Goal: Task Accomplishment & Management: Manage account settings

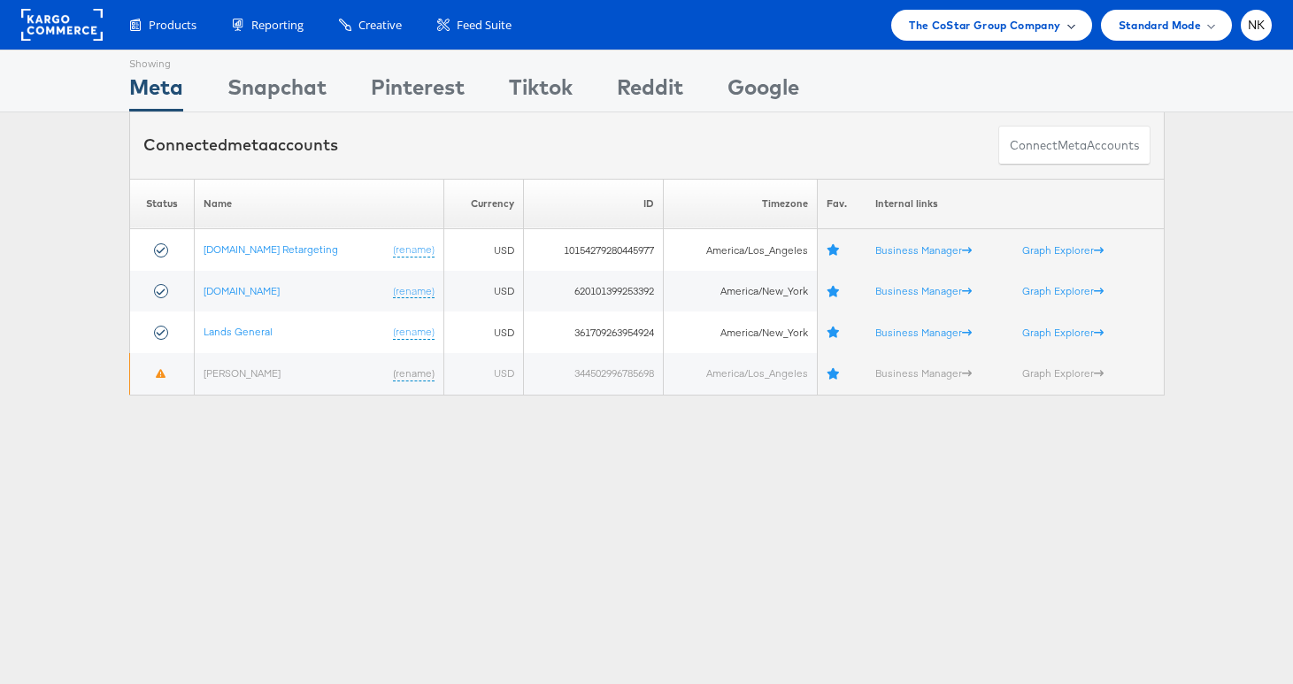
click at [924, 31] on span "The CoStar Group Company" at bounding box center [984, 25] width 151 height 19
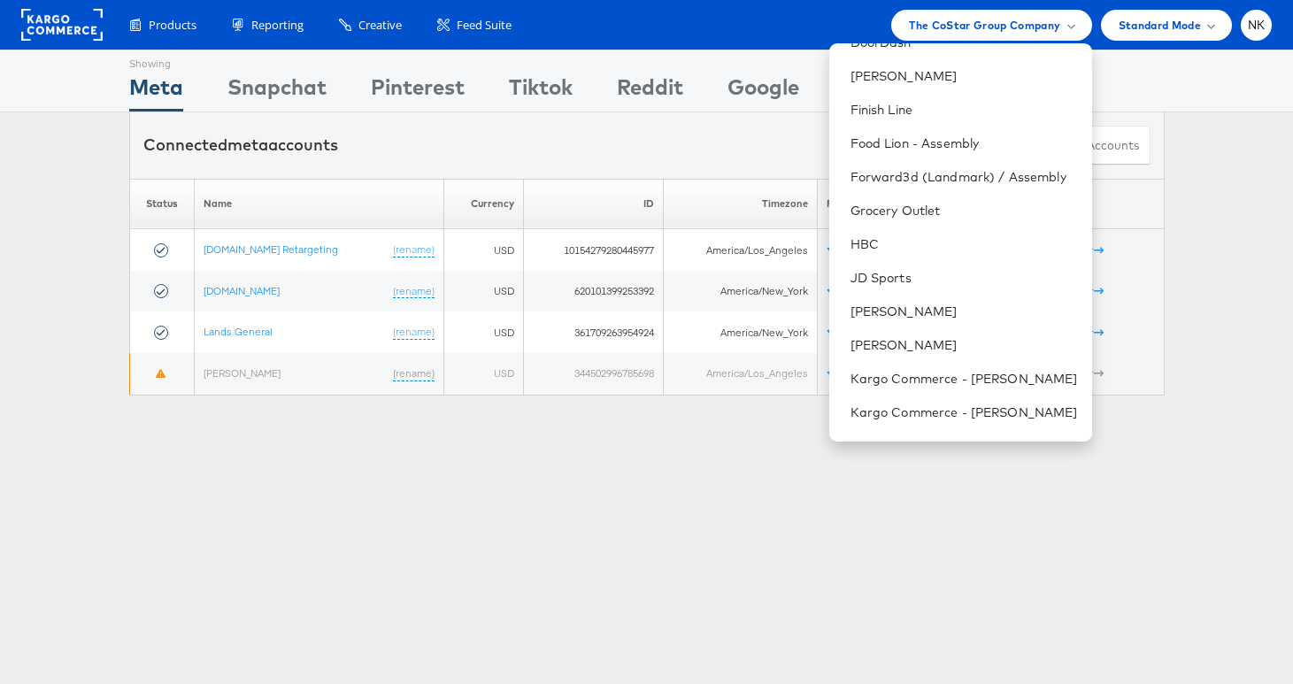
scroll to position [452, 0]
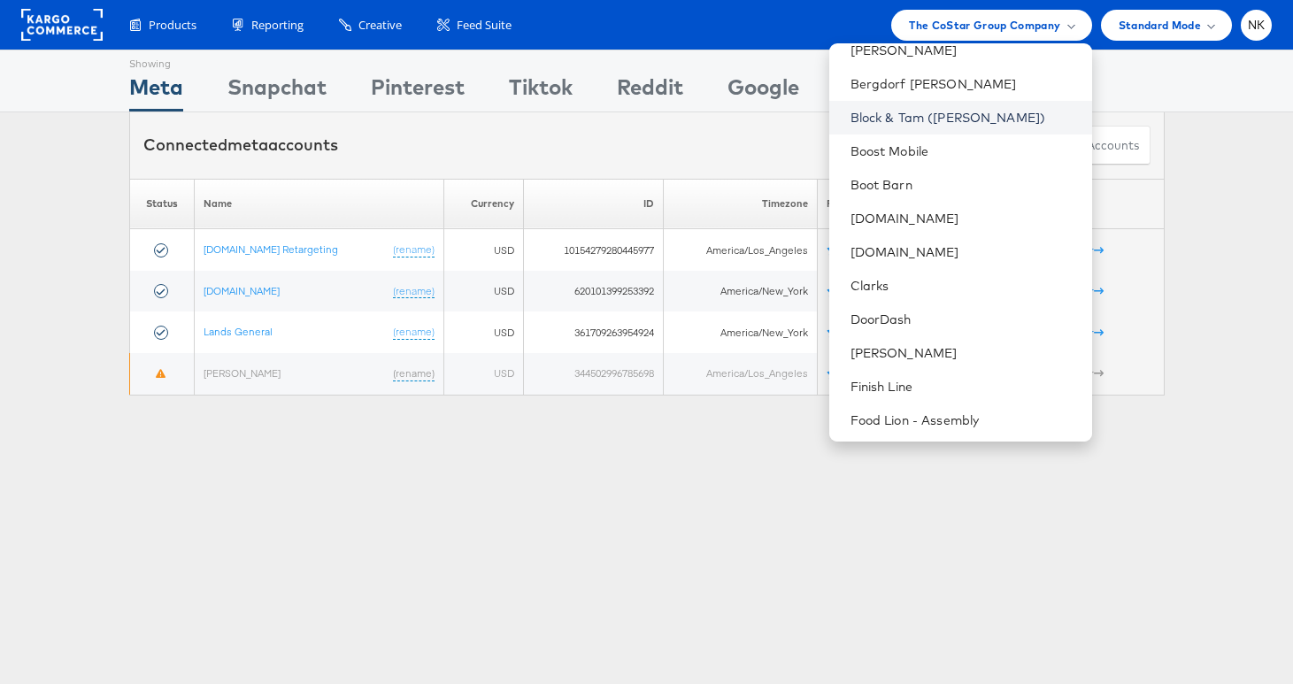
click at [938, 121] on link "Block & Tam ([PERSON_NAME])" at bounding box center [963, 118] width 227 height 18
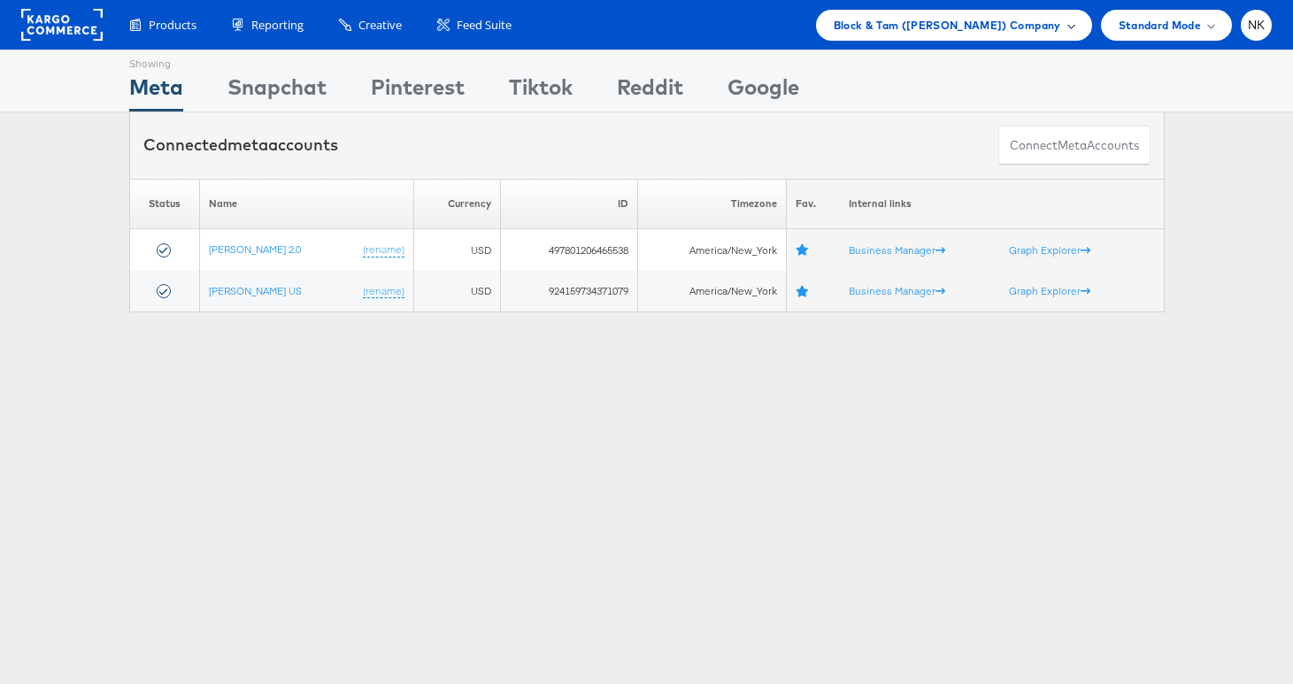
click at [910, 19] on span "Block & Tam (Veronica Beard) Company" at bounding box center [947, 25] width 227 height 19
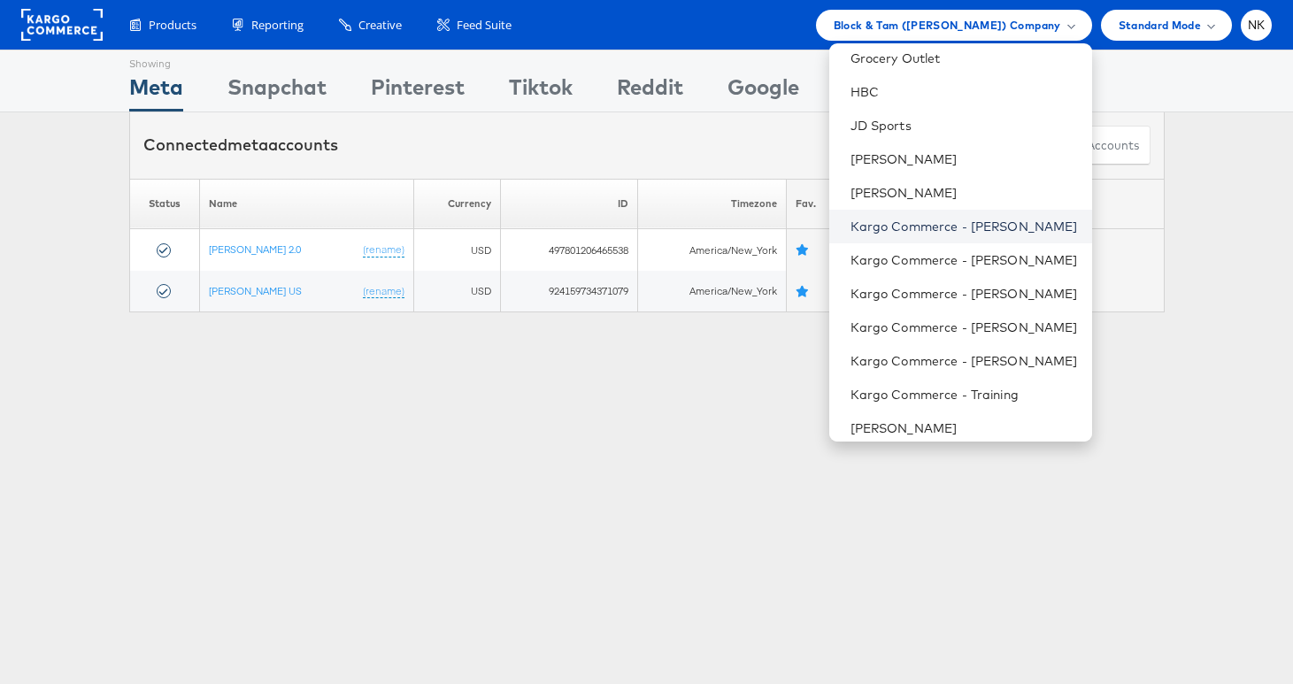
scroll to position [887, 0]
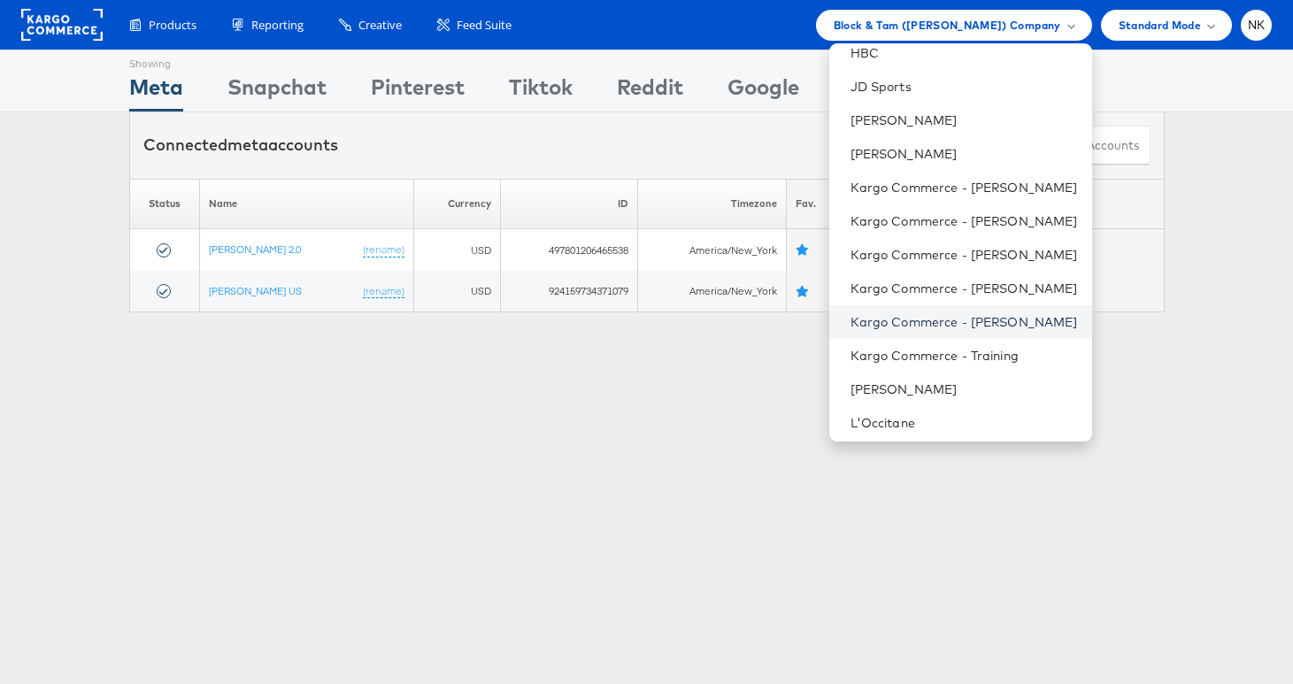
click at [958, 317] on link "Kargo Commerce - [PERSON_NAME]" at bounding box center [963, 322] width 227 height 18
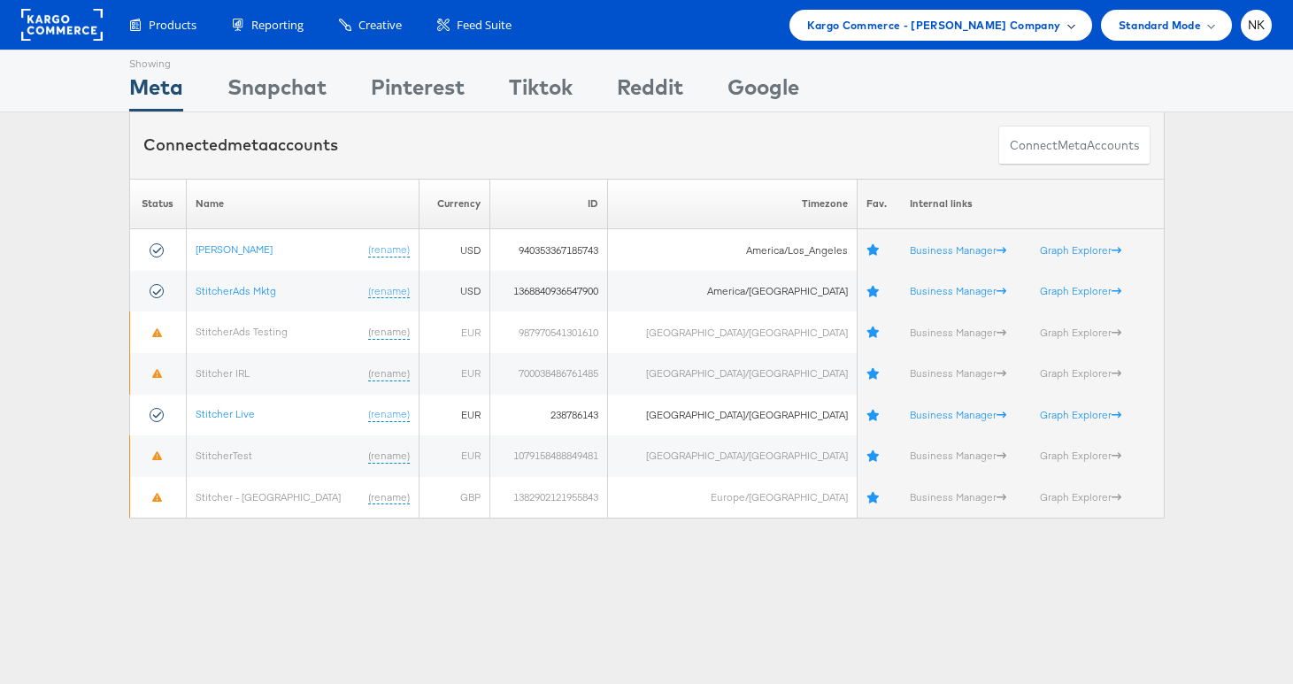
click at [941, 28] on span "Kargo Commerce - Namit Kumar Company" at bounding box center [934, 25] width 254 height 19
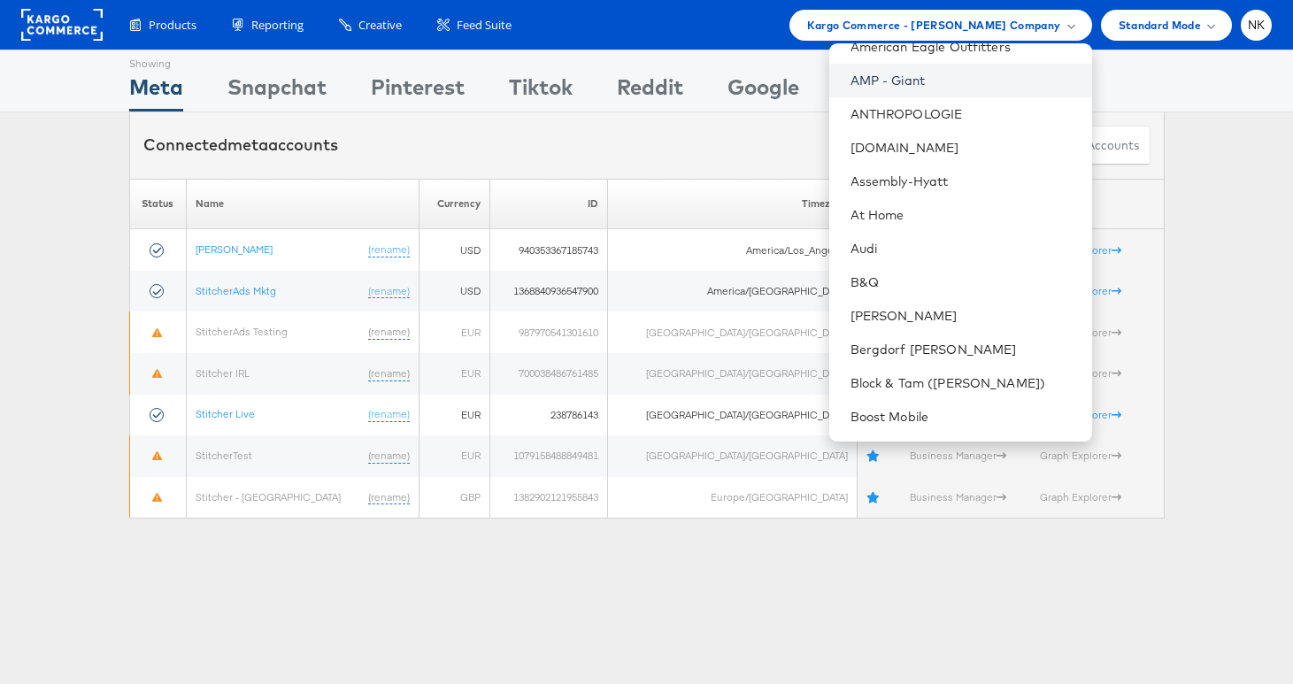
scroll to position [461, 0]
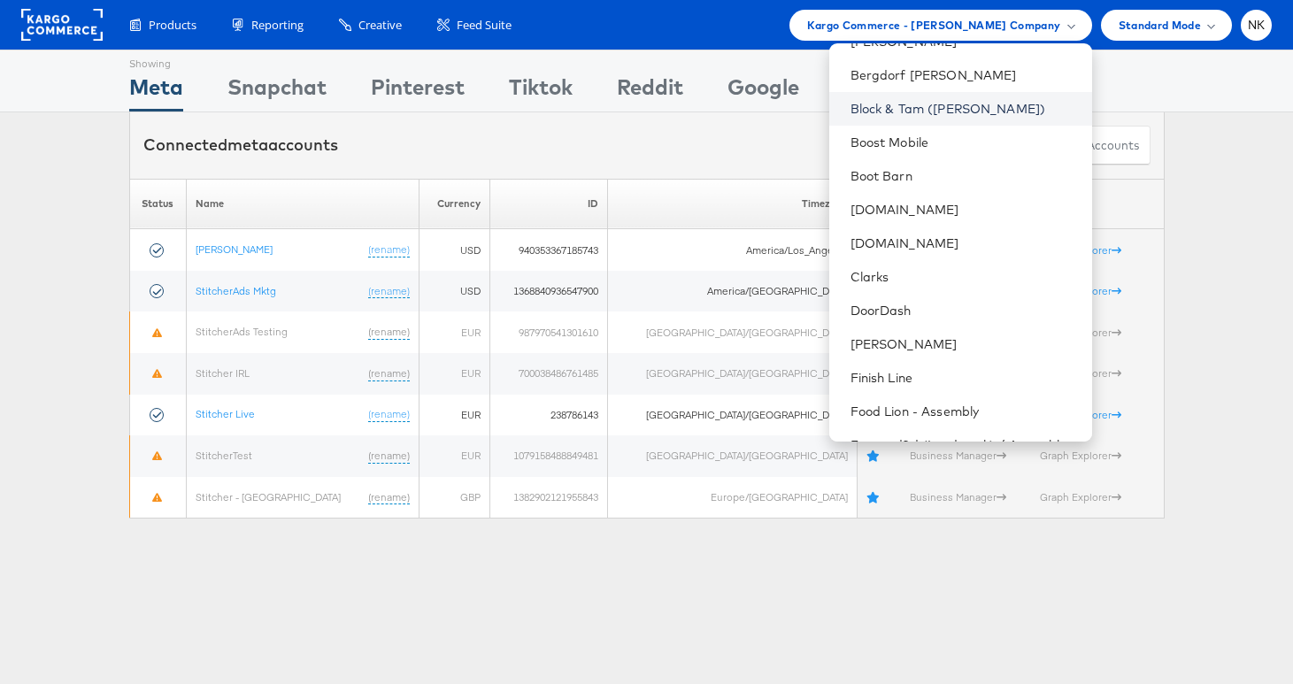
click at [925, 114] on link "Block & Tam ([PERSON_NAME])" at bounding box center [963, 109] width 227 height 18
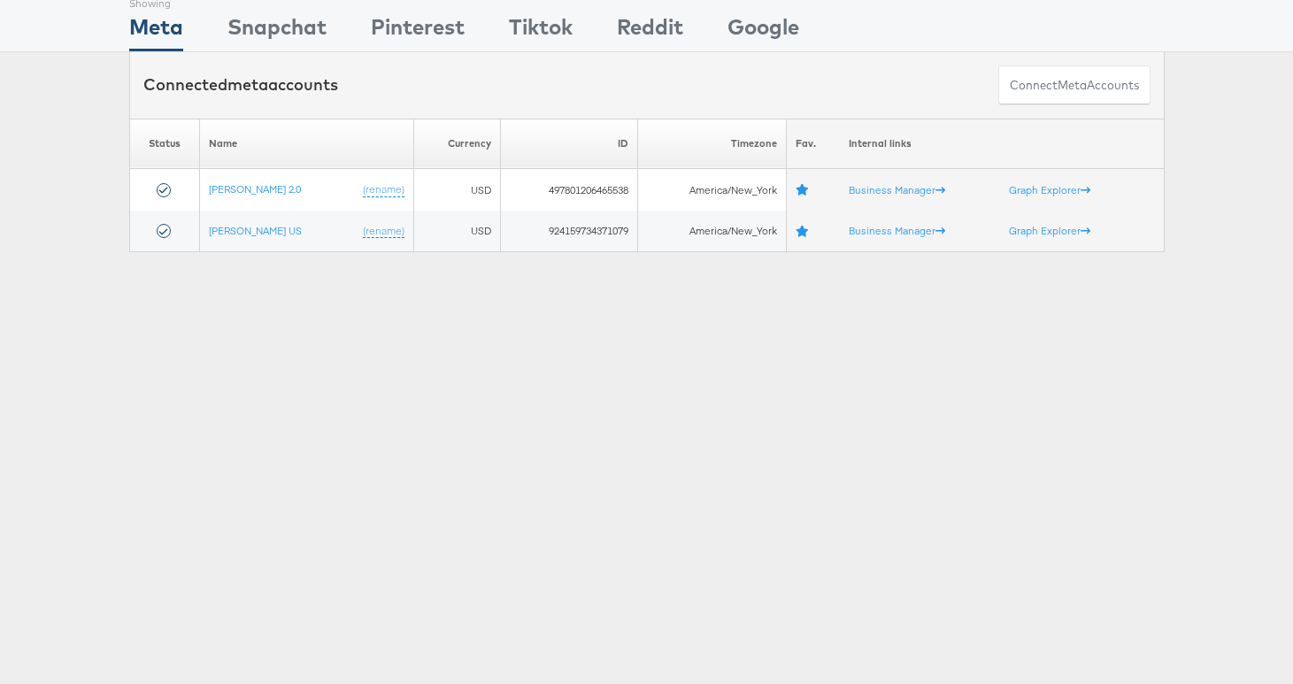
scroll to position [62, 0]
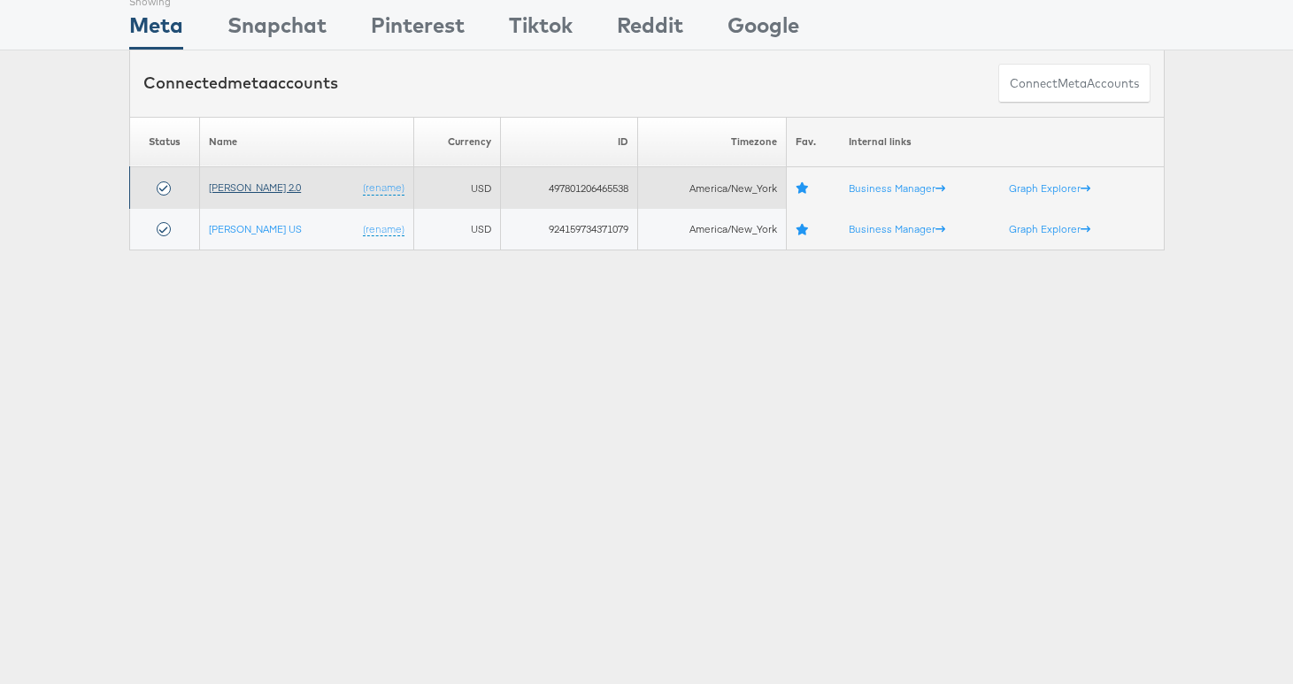
click at [265, 192] on link "[PERSON_NAME] 2.0" at bounding box center [255, 187] width 92 height 13
